Goal: Check status: Check status

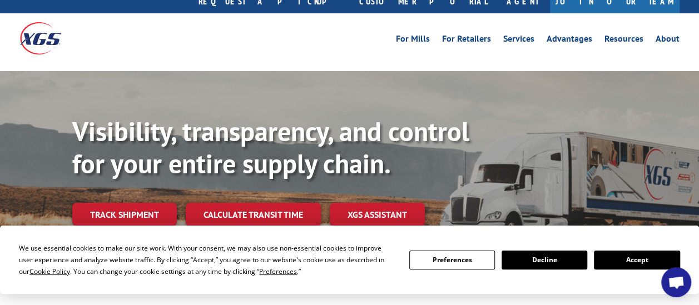
scroll to position [35, 0]
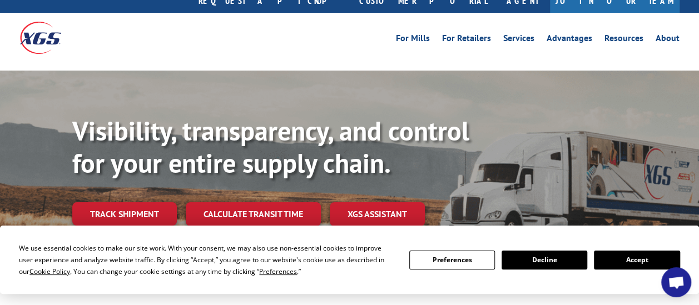
click at [652, 257] on button "Accept" at bounding box center [637, 260] width 86 height 19
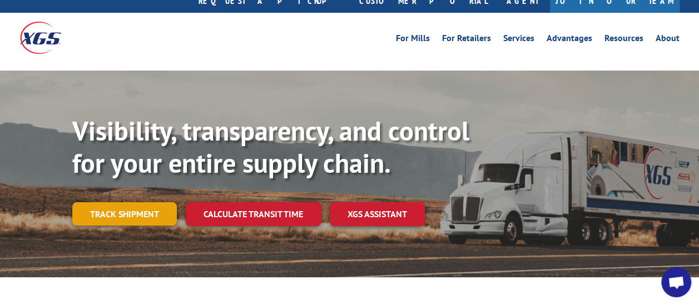
click at [121, 202] on link "Track shipment" at bounding box center [124, 213] width 104 height 23
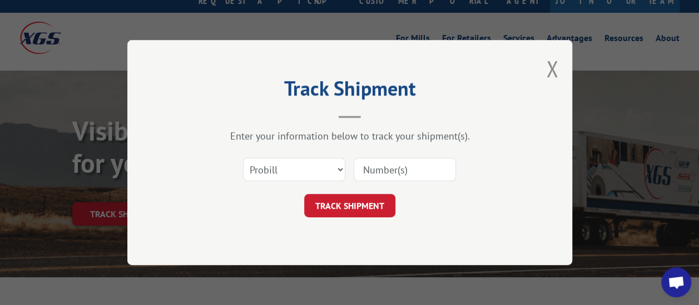
click at [367, 166] on input at bounding box center [404, 169] width 102 height 23
paste input "7565998"
type input "7565998"
click at [351, 198] on button "TRACK SHIPMENT" at bounding box center [349, 205] width 91 height 23
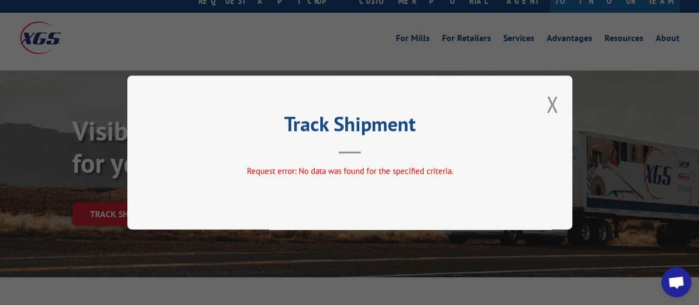
click at [559, 102] on div "Track Shipment Request error: No data was found for the specified criteria." at bounding box center [349, 153] width 445 height 154
click at [550, 103] on button "Close modal" at bounding box center [552, 103] width 12 height 29
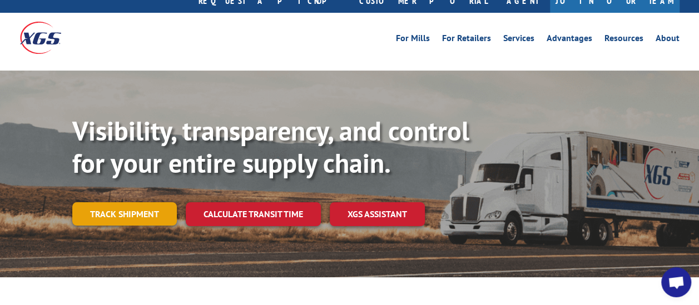
click at [139, 202] on link "Track shipment" at bounding box center [124, 213] width 104 height 23
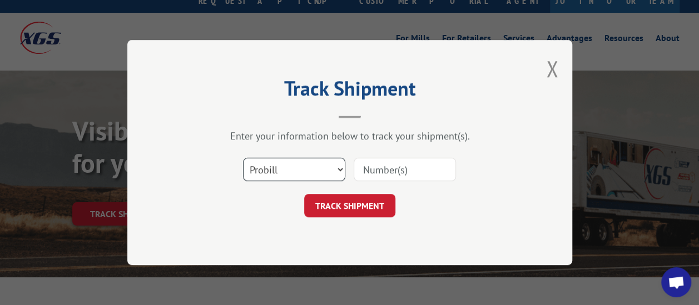
click at [340, 167] on select "Select category... Probill BOL PO" at bounding box center [294, 169] width 102 height 23
click at [243, 158] on select "Select category... Probill BOL PO" at bounding box center [294, 169] width 102 height 23
click at [373, 168] on input at bounding box center [404, 169] width 102 height 23
paste input "7565998"
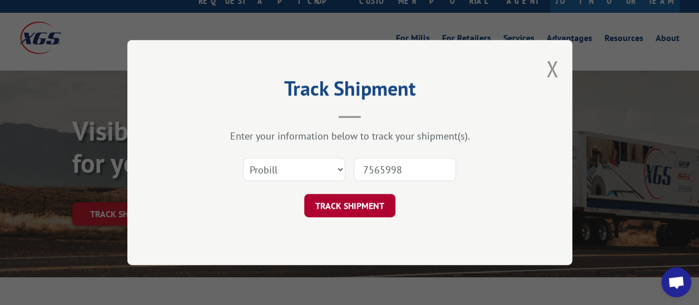
type input "7565998"
click at [343, 206] on button "TRACK SHIPMENT" at bounding box center [349, 205] width 91 height 23
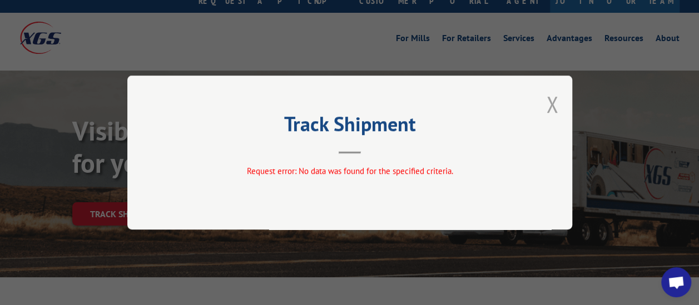
click at [556, 109] on button "Close modal" at bounding box center [552, 103] width 12 height 29
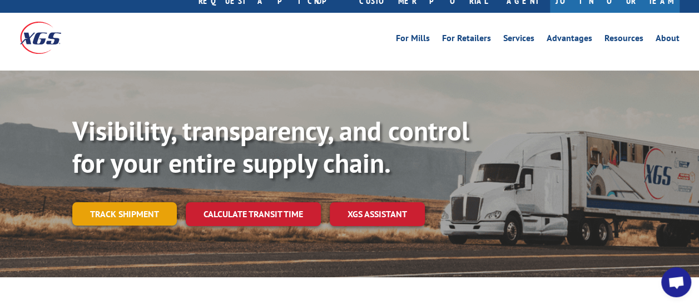
click at [138, 202] on link "Track shipment" at bounding box center [124, 213] width 104 height 23
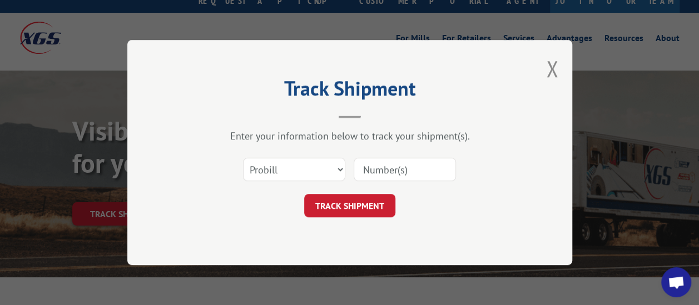
click at [370, 166] on input at bounding box center [404, 169] width 102 height 23
paste input "7565998"
click at [370, 166] on input "7565998" at bounding box center [404, 169] width 102 height 23
type input "7565998"
click at [353, 198] on button "TRACK SHIPMENT" at bounding box center [349, 205] width 91 height 23
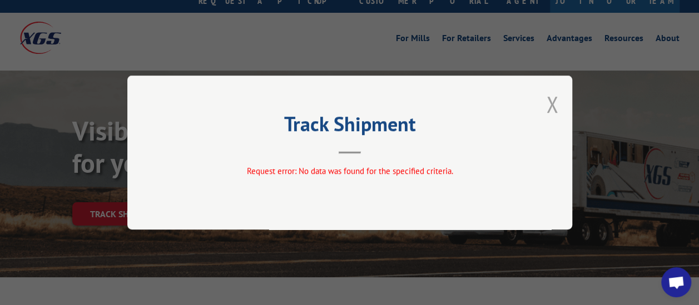
click at [547, 101] on button "Close modal" at bounding box center [552, 103] width 12 height 29
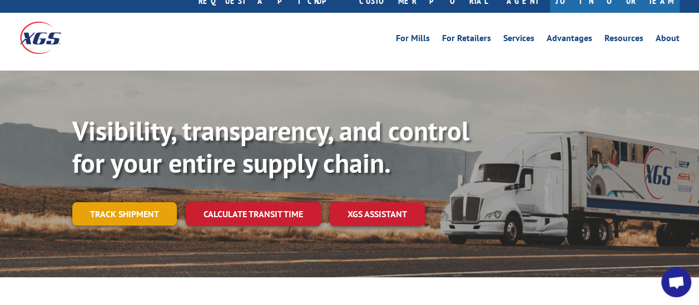
click at [133, 202] on link "Track shipment" at bounding box center [124, 213] width 104 height 23
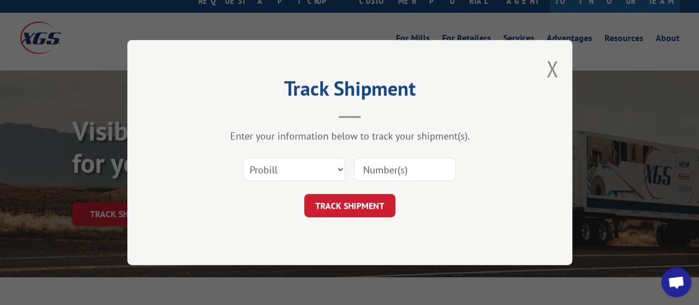
click at [384, 170] on input at bounding box center [404, 169] width 102 height 23
paste input "17565998"
type input "17565998"
click at [341, 207] on button "TRACK SHIPMENT" at bounding box center [349, 205] width 91 height 23
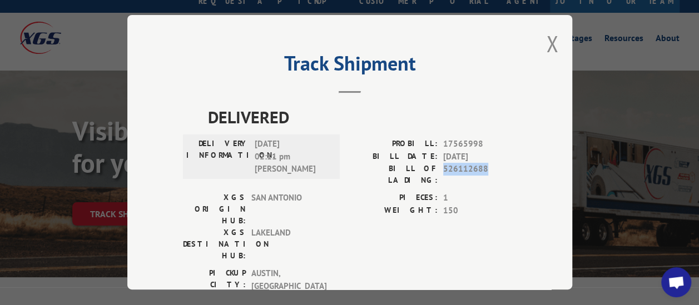
drag, startPoint x: 488, startPoint y: 168, endPoint x: 440, endPoint y: 167, distance: 47.8
click at [443, 167] on span "526112688" at bounding box center [479, 174] width 73 height 23
copy span "526112688"
